Goal: Check status: Check status

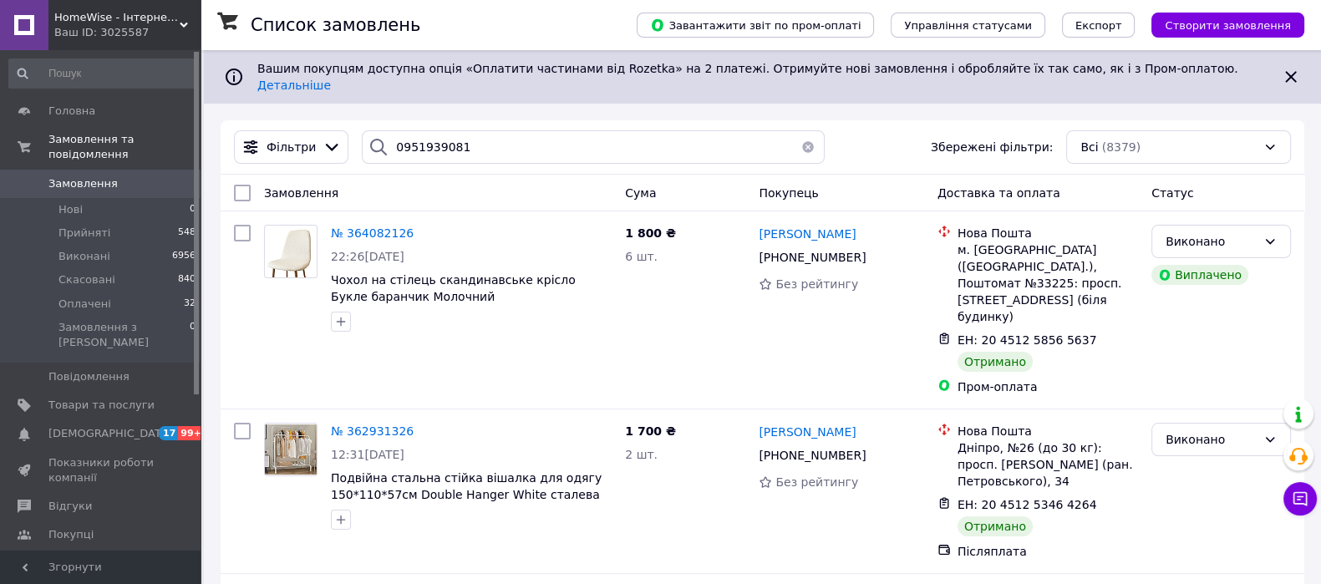
drag, startPoint x: 451, startPoint y: 130, endPoint x: 376, endPoint y: 135, distance: 75.4
click at [376, 135] on div "0951939081" at bounding box center [593, 146] width 462 height 33
type input "0951939081"
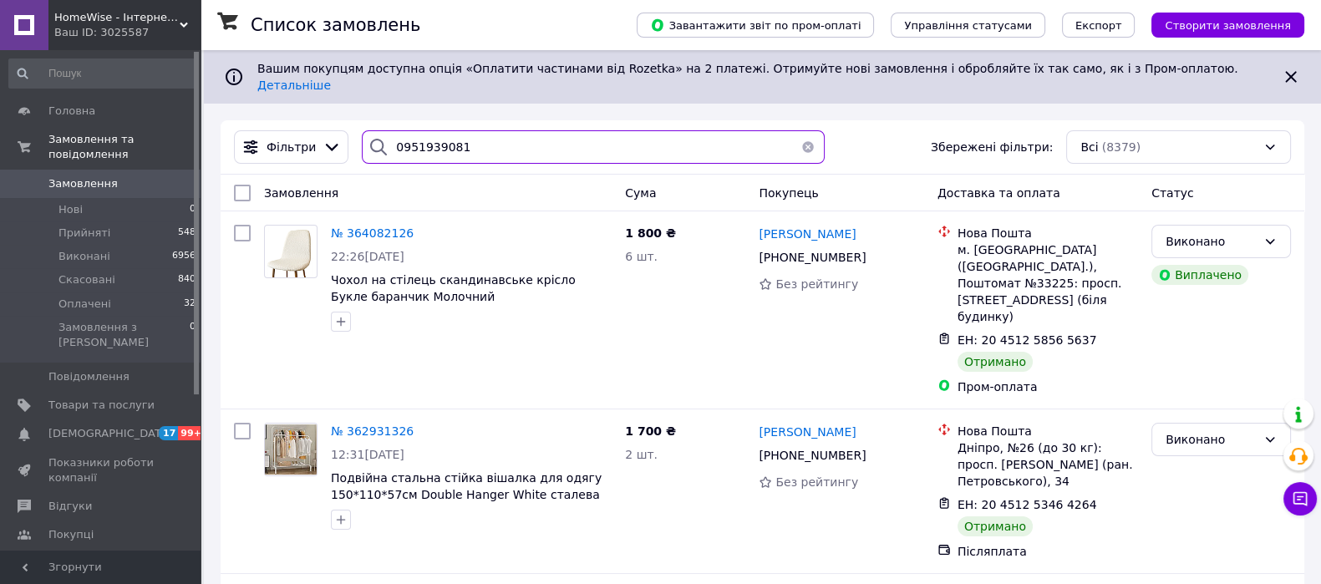
click at [466, 140] on input "0951939081" at bounding box center [593, 146] width 462 height 33
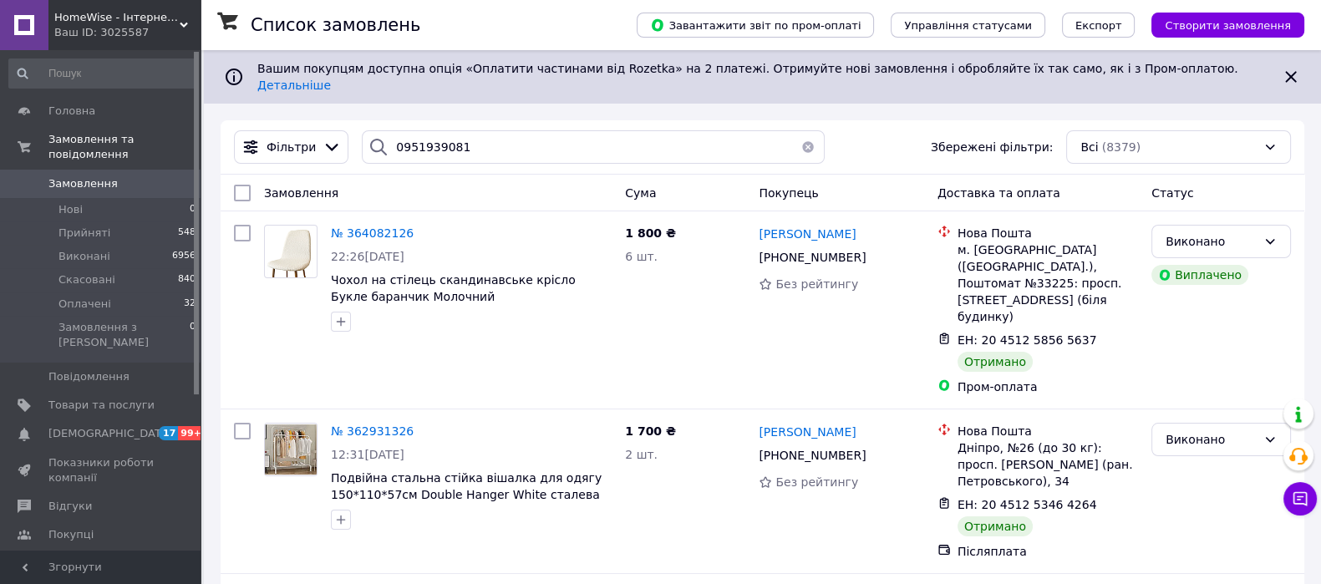
click at [796, 134] on button "button" at bounding box center [807, 146] width 33 height 33
